Goal: Browse casually: Explore the website without a specific task or goal

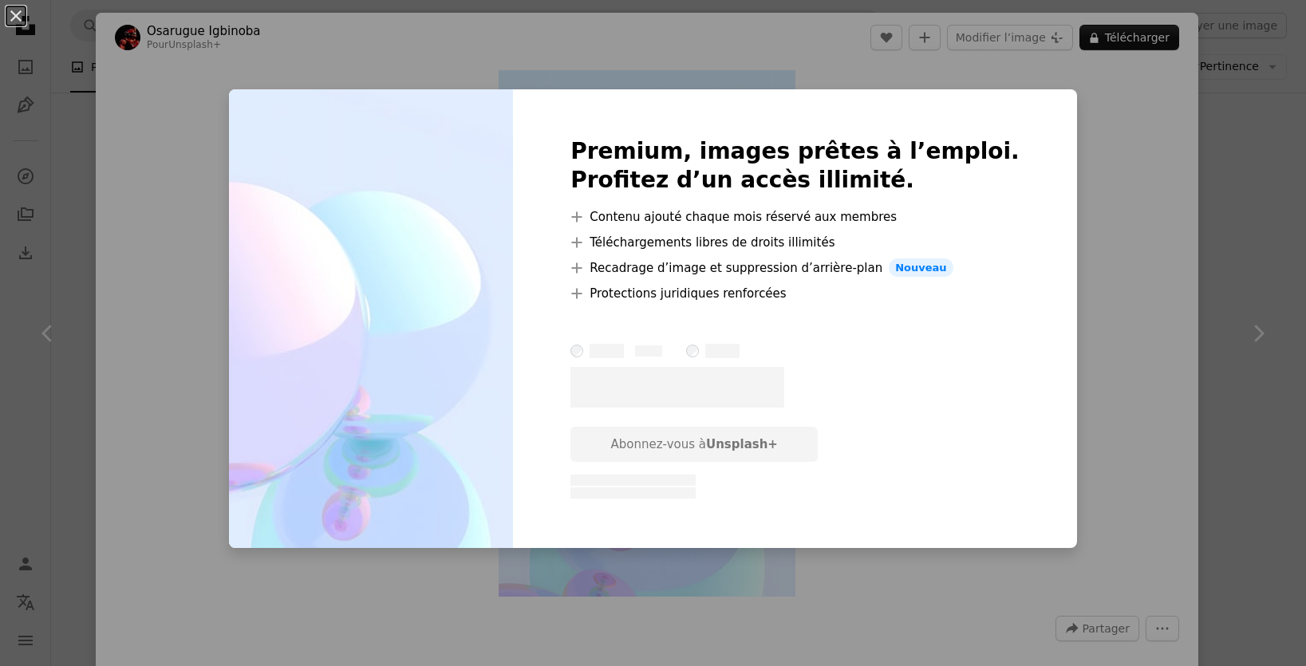
scroll to position [80, 0]
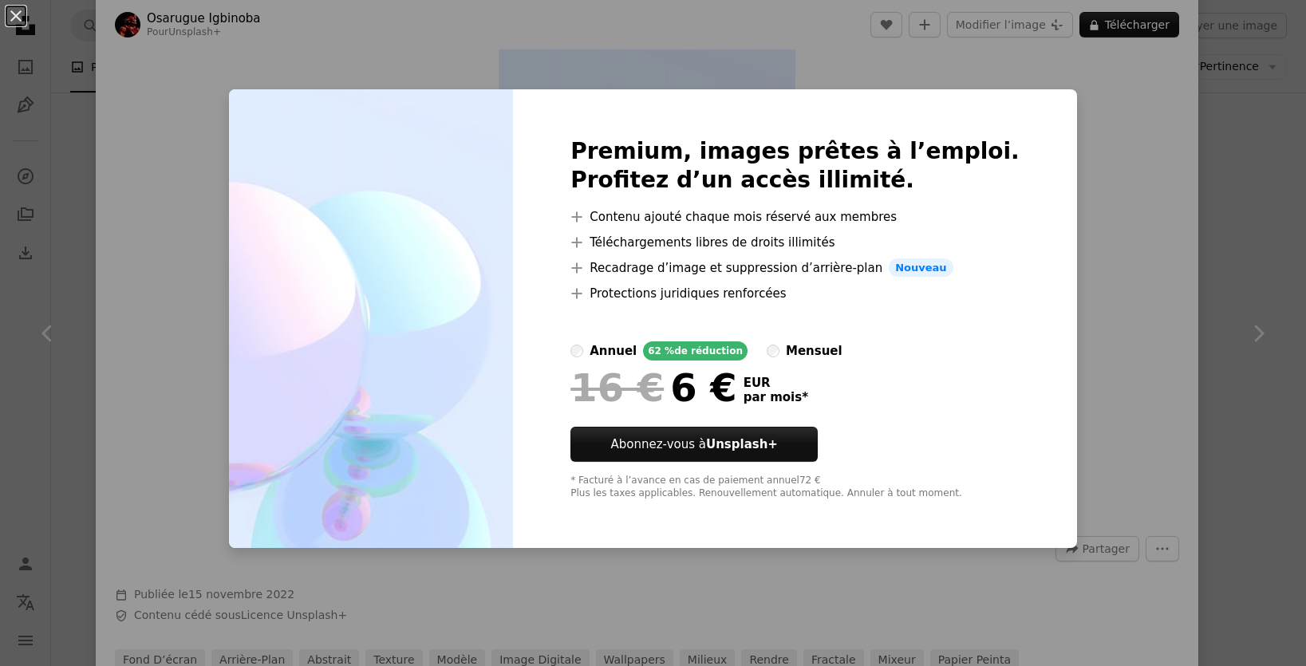
click at [1034, 79] on div "An X shape Premium, images prêtes à l’emploi. Profitez d’un accès illimité. A p…" at bounding box center [653, 333] width 1306 height 666
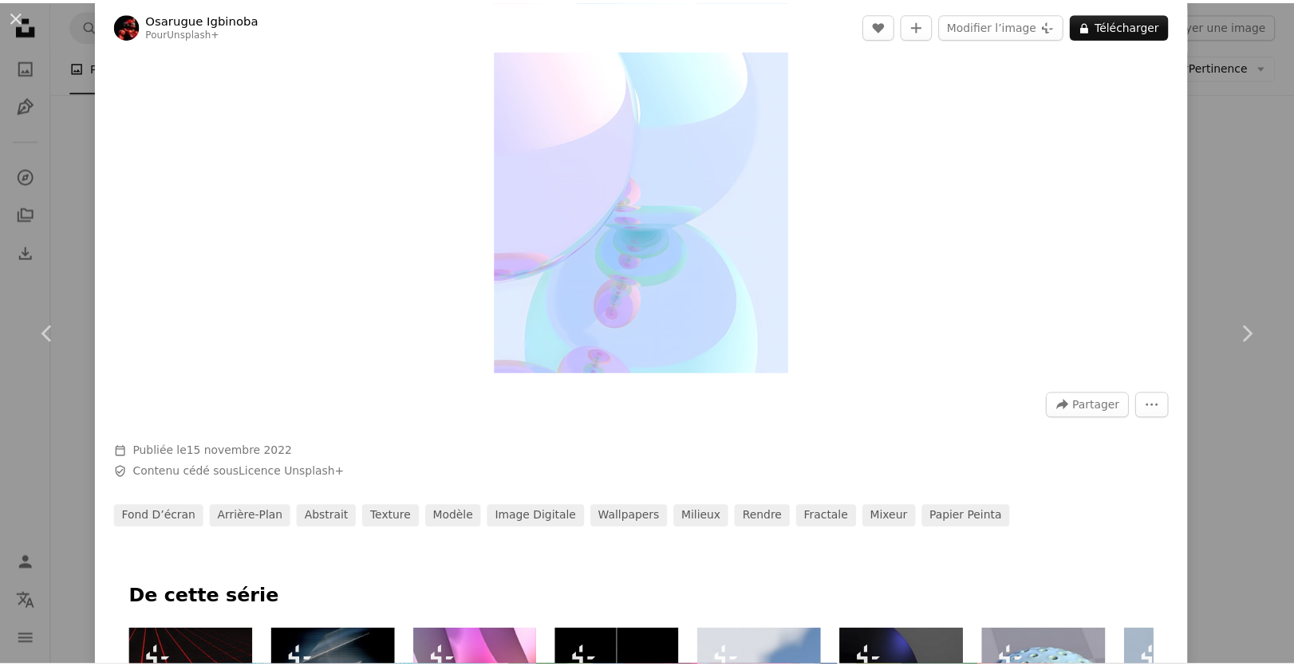
scroll to position [160, 0]
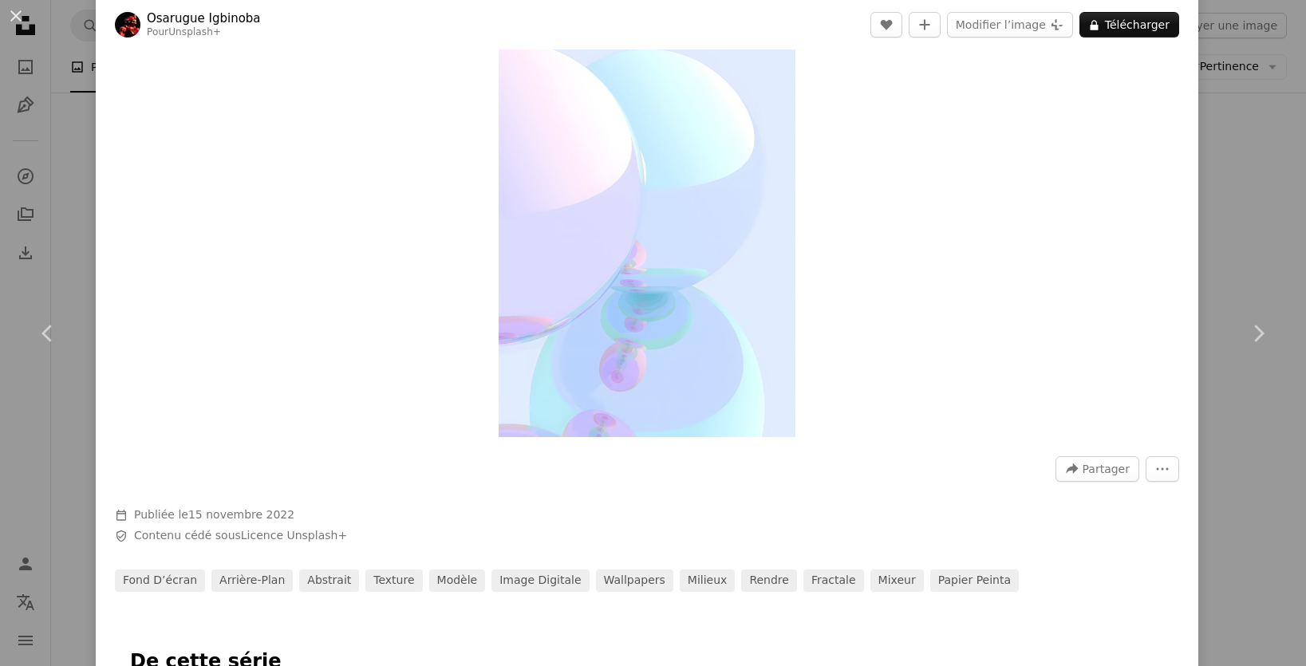
click at [1229, 129] on div "An X shape Chevron left Chevron right [PERSON_NAME] Pour Unsplash+ A heart A pl…" at bounding box center [653, 333] width 1306 height 666
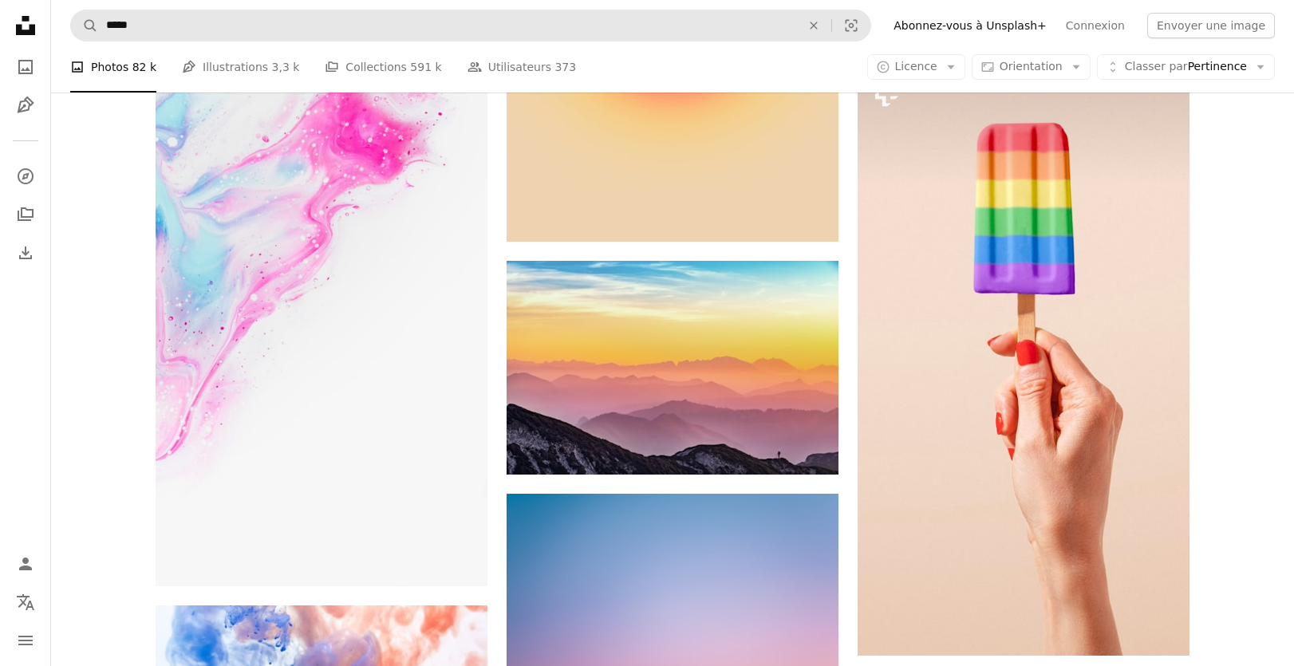
scroll to position [10134, 0]
